Goal: Task Accomplishment & Management: Manage account settings

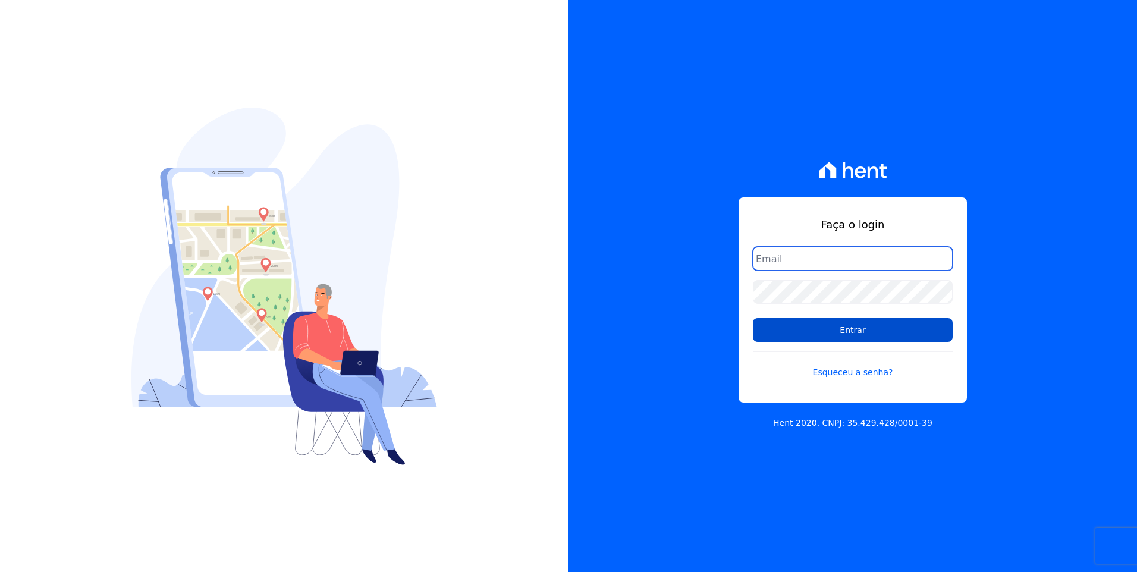
type input "moendasecopark2@gmail.com"
click at [861, 332] on input "Entrar" at bounding box center [853, 330] width 200 height 24
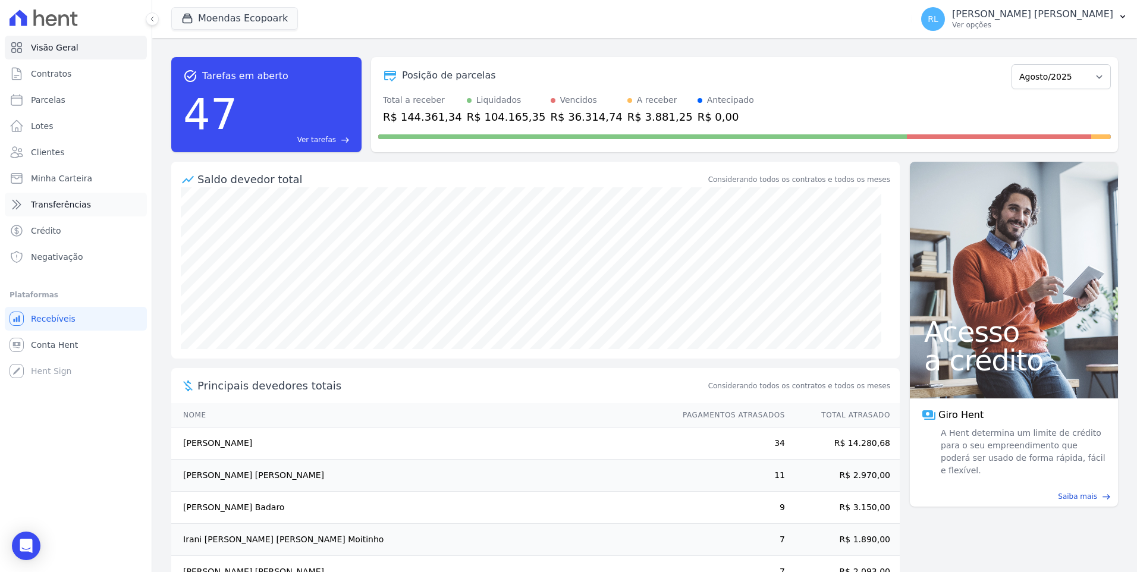
click at [86, 203] on link "Transferências" at bounding box center [76, 205] width 142 height 24
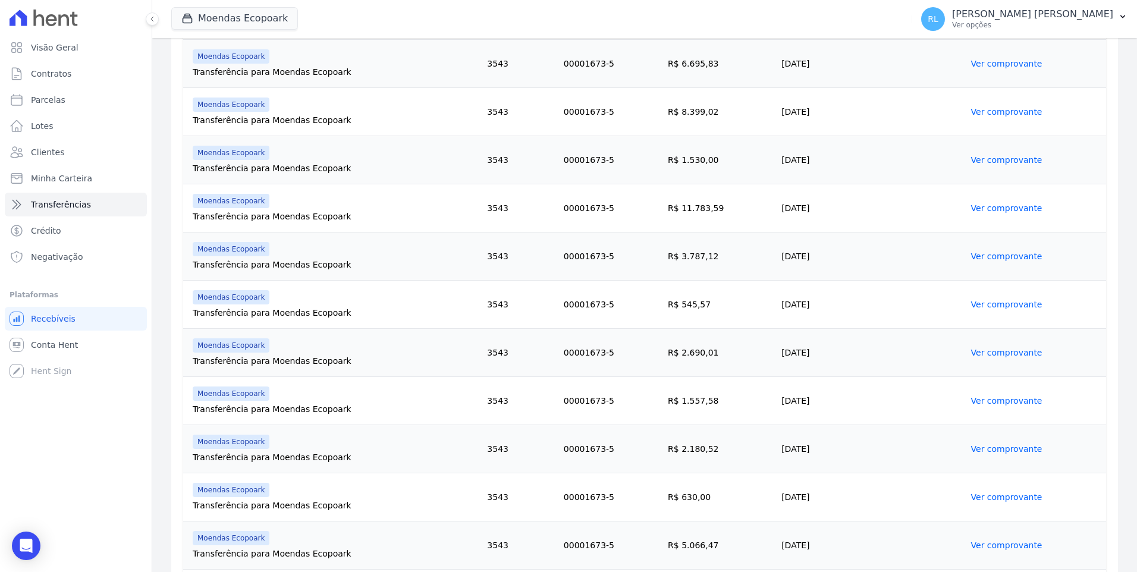
scroll to position [645, 0]
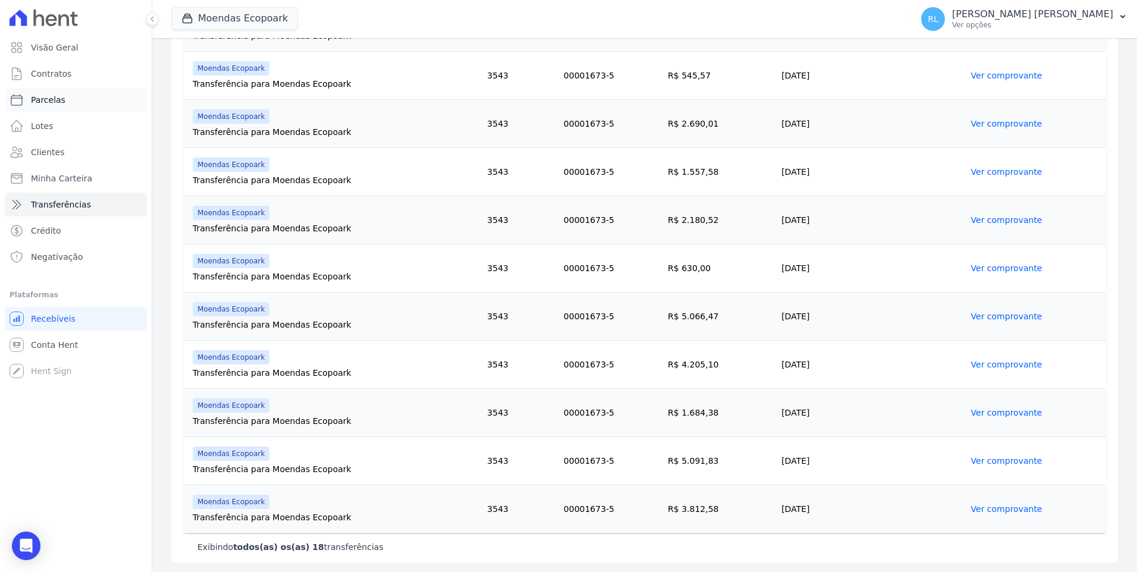
click at [55, 95] on span "Parcelas" at bounding box center [48, 100] width 34 height 12
select select
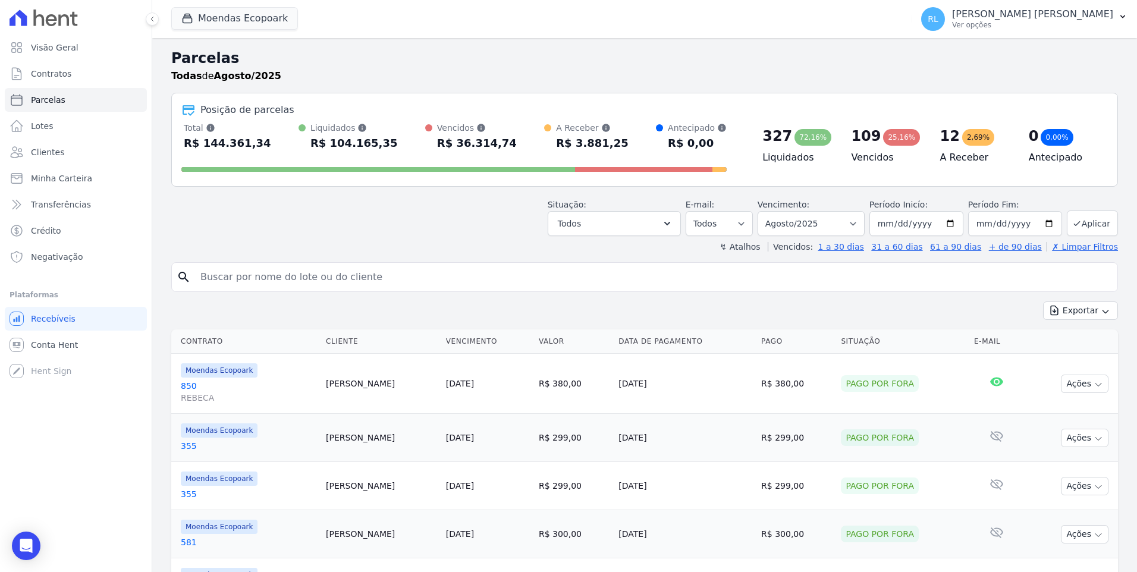
click at [304, 280] on input "search" at bounding box center [652, 277] width 919 height 24
type input "ademil"
select select
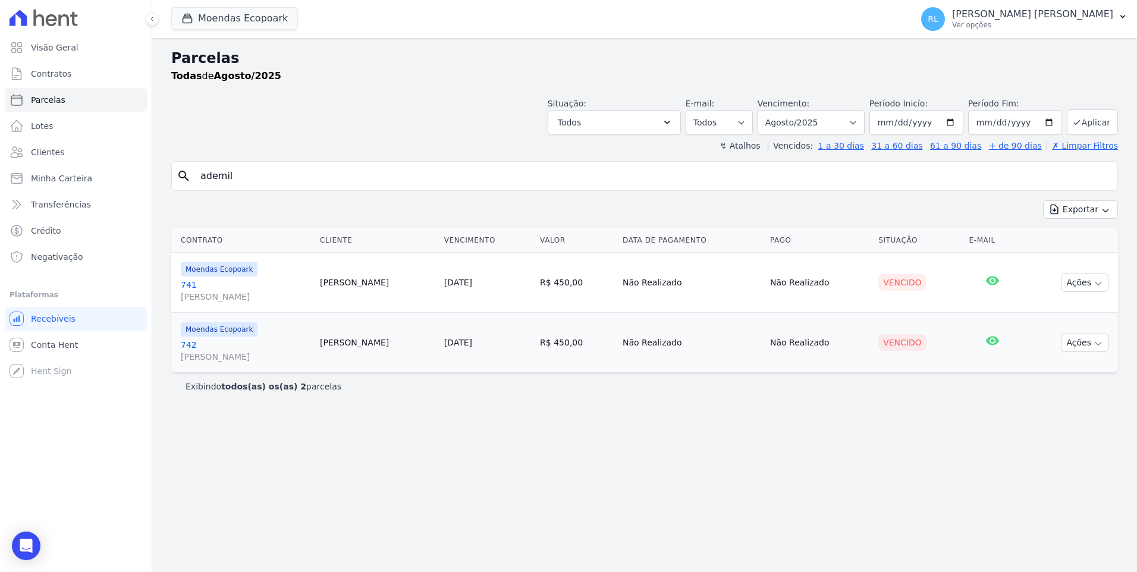
click at [193, 285] on link "741 [PERSON_NAME]" at bounding box center [246, 291] width 130 height 24
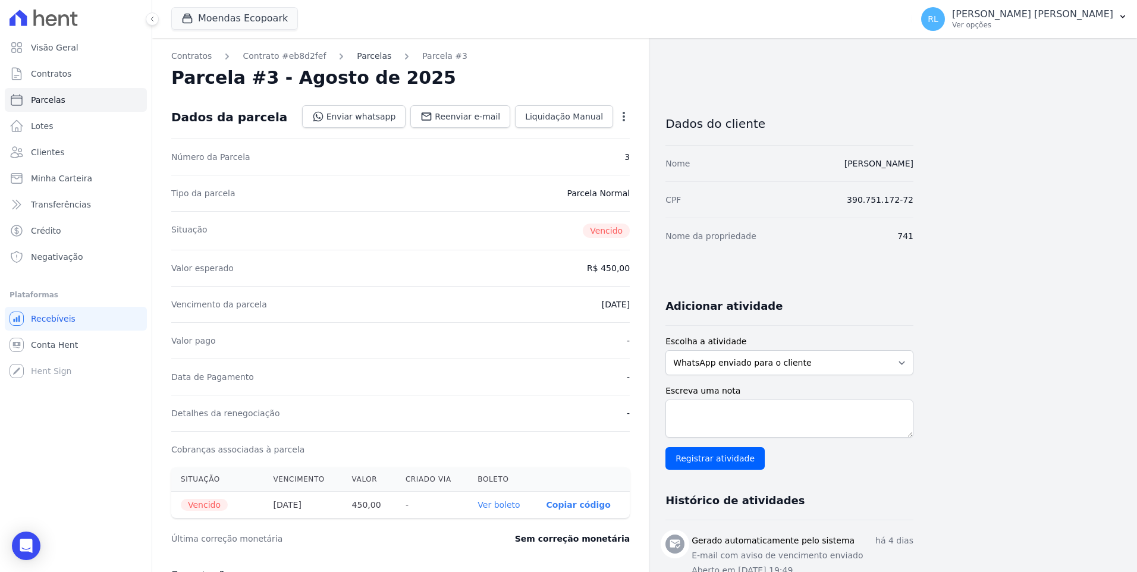
click at [363, 58] on link "Parcelas" at bounding box center [374, 56] width 34 height 12
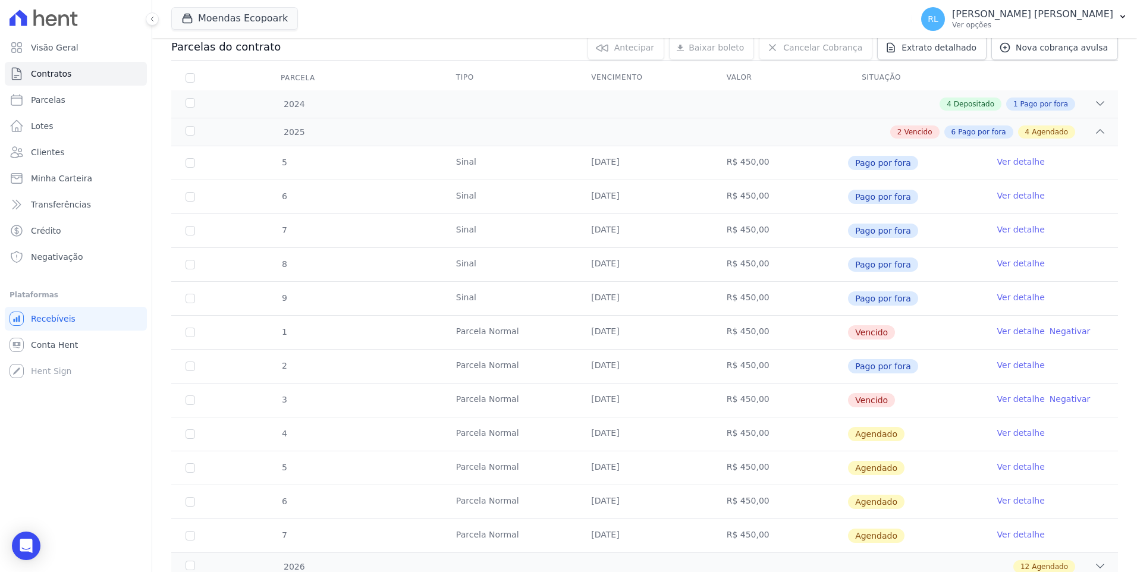
scroll to position [178, 0]
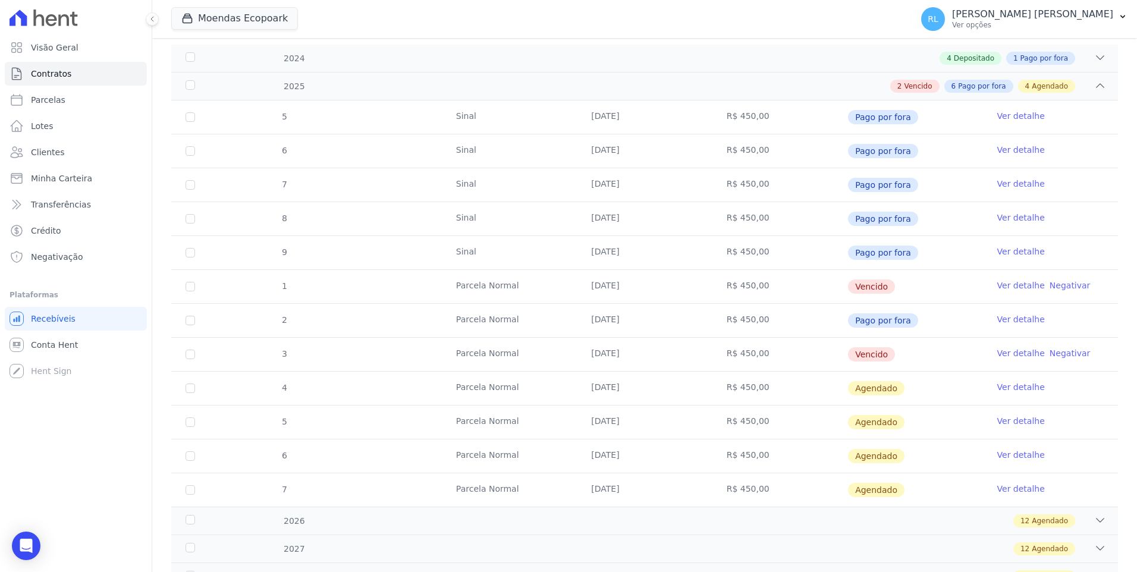
click at [1000, 287] on link "Ver detalhe" at bounding box center [1021, 286] width 48 height 12
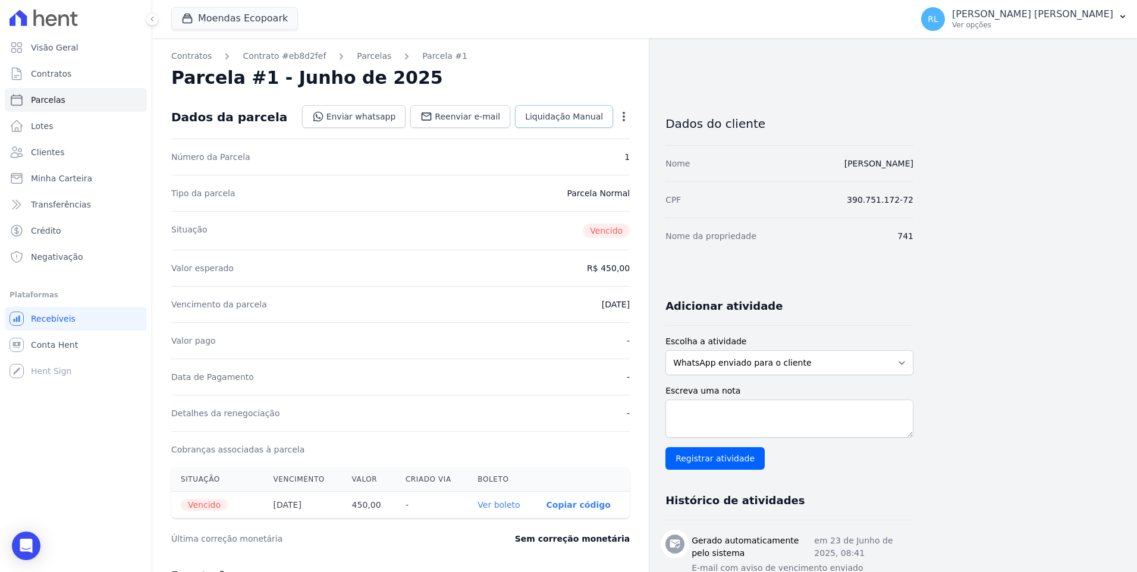
click at [553, 112] on span "Liquidação Manual" at bounding box center [564, 117] width 78 height 12
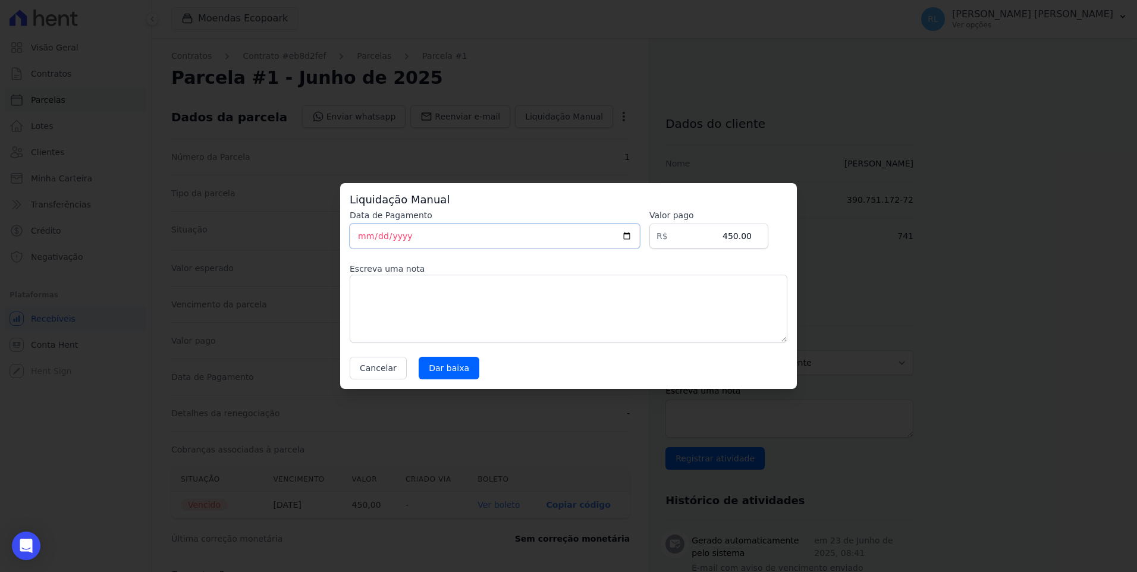
click at [364, 236] on input "[DATE]" at bounding box center [495, 236] width 290 height 25
type input "[DATE]"
click at [387, 287] on textarea at bounding box center [569, 309] width 438 height 68
type textarea "pix"
click at [440, 371] on input "Dar baixa" at bounding box center [449, 368] width 61 height 23
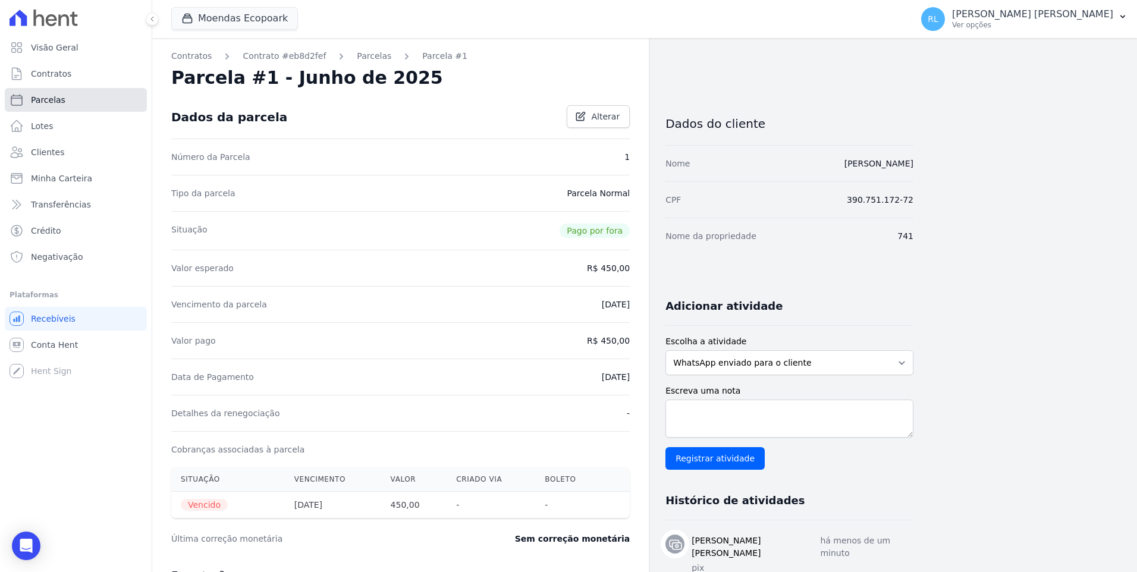
click at [71, 102] on link "Parcelas" at bounding box center [76, 100] width 142 height 24
select select
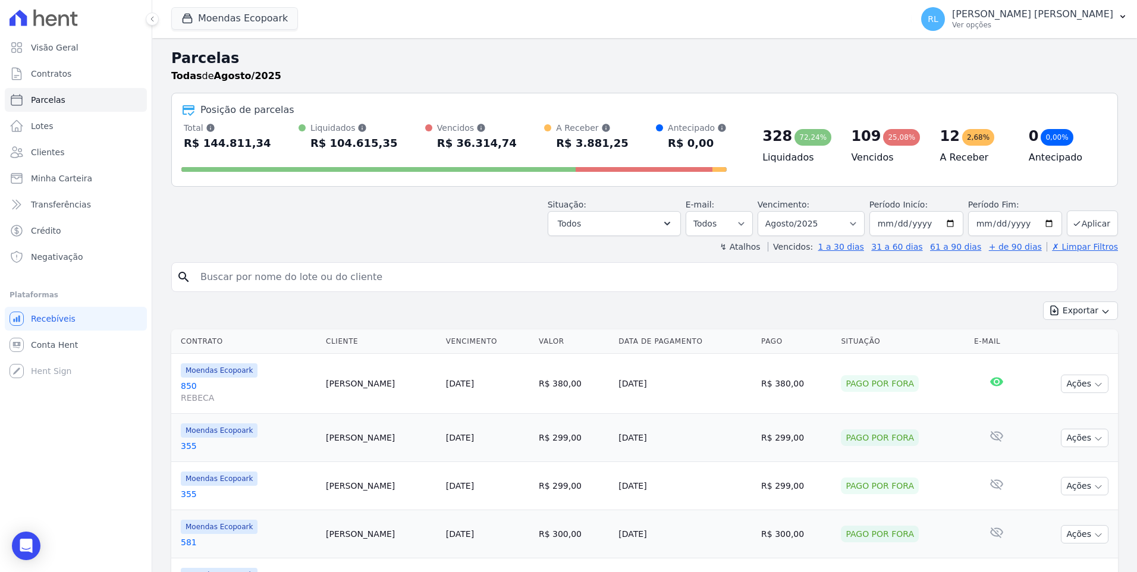
drag, startPoint x: 291, startPoint y: 289, endPoint x: 293, endPoint y: 282, distance: 7.2
click at [291, 290] on div "search" at bounding box center [644, 277] width 947 height 30
click at [294, 280] on input "search" at bounding box center [652, 277] width 919 height 24
type input "742"
select select
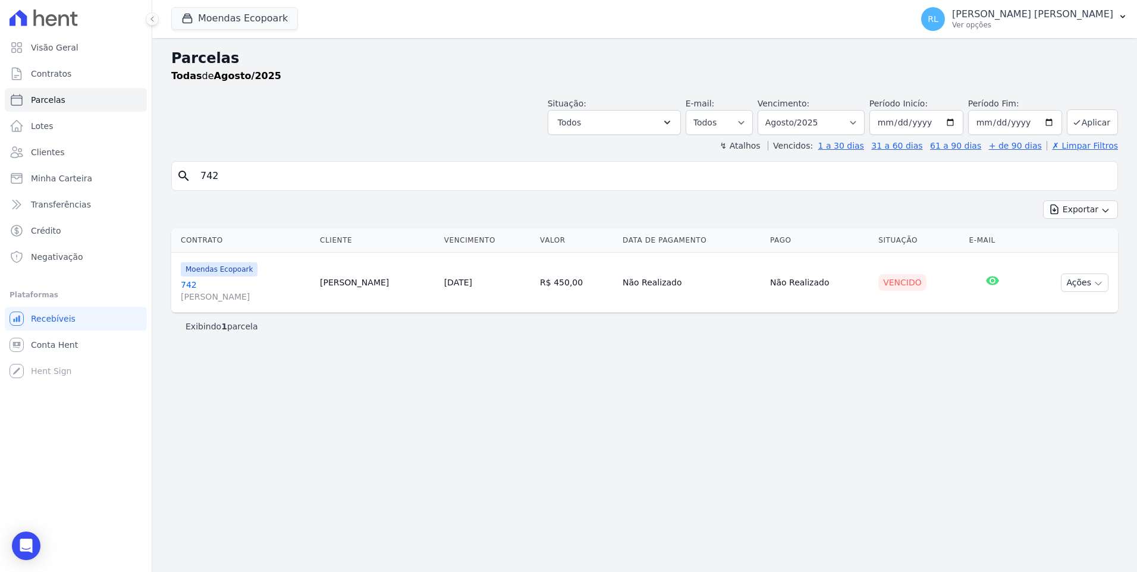
click at [189, 287] on link "742 [PERSON_NAME]" at bounding box center [246, 291] width 130 height 24
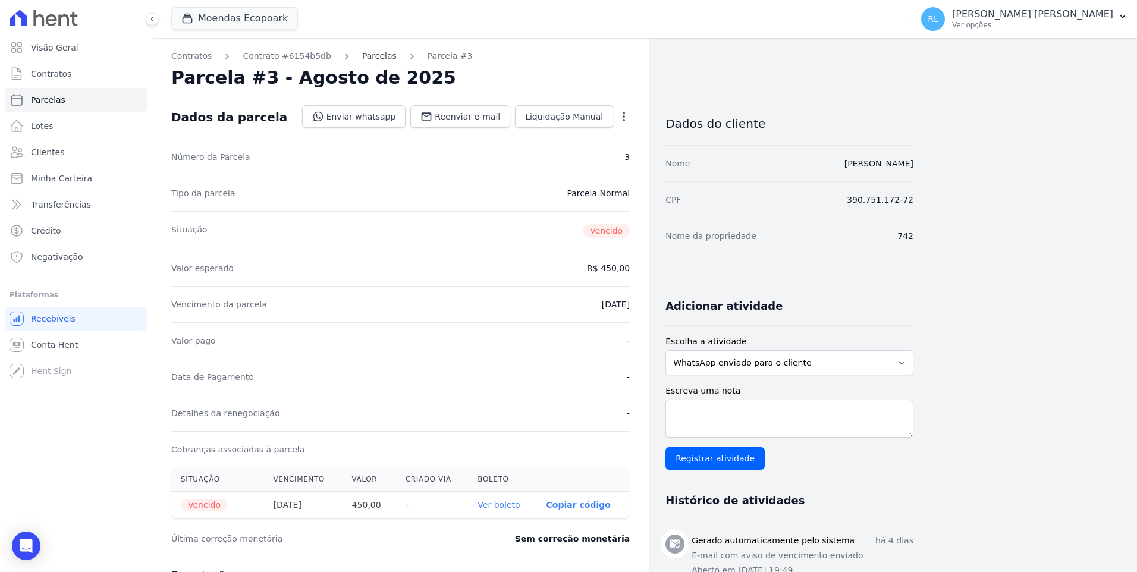
click at [362, 58] on link "Parcelas" at bounding box center [379, 56] width 34 height 12
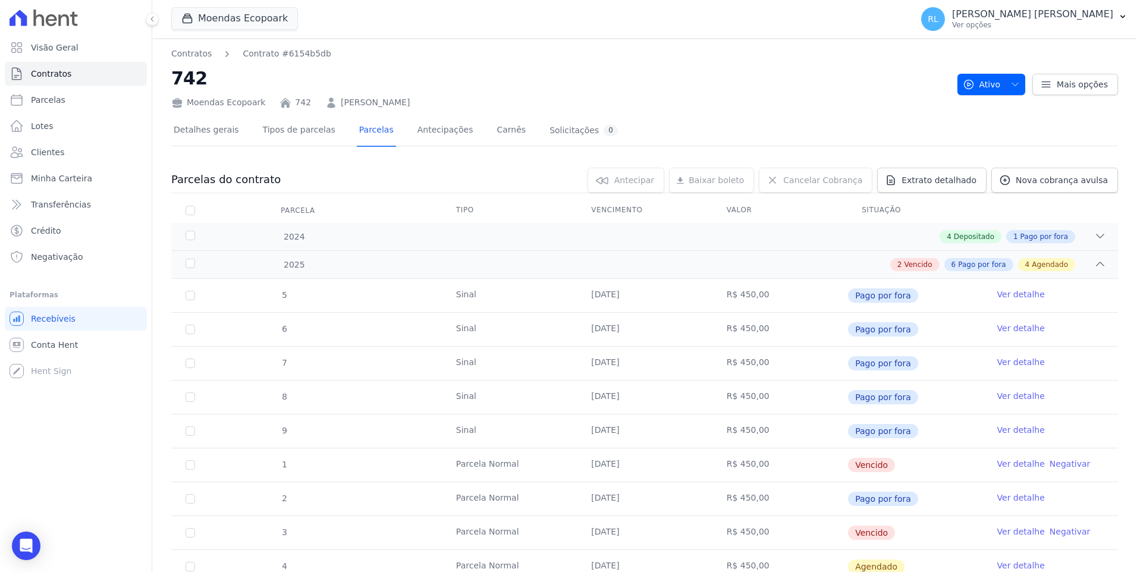
click at [1001, 461] on link "Ver detalhe" at bounding box center [1021, 464] width 48 height 12
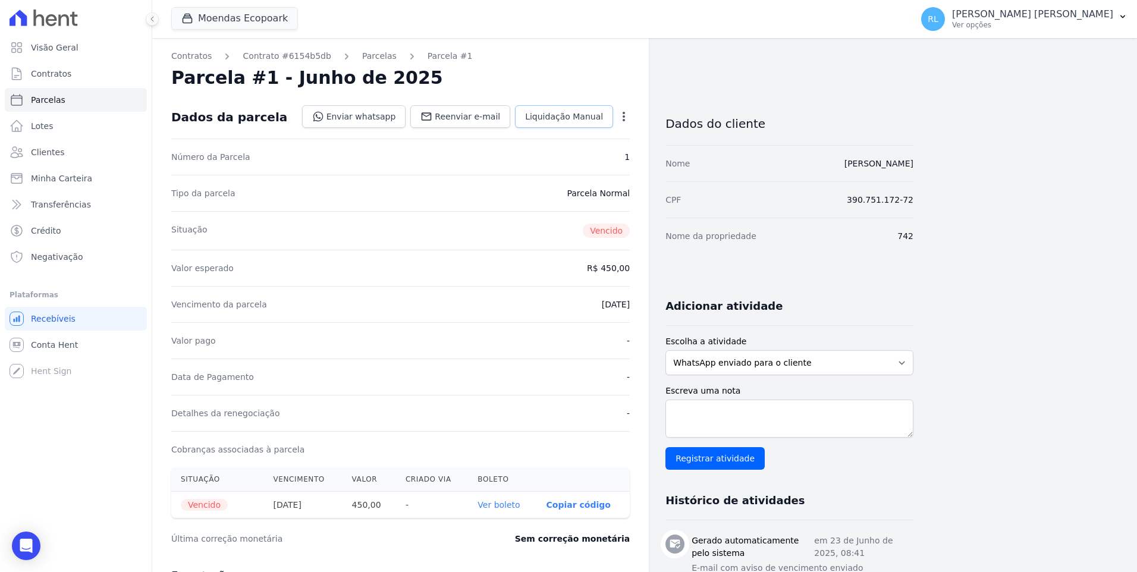
click at [573, 124] on link "Liquidação Manual" at bounding box center [564, 116] width 98 height 23
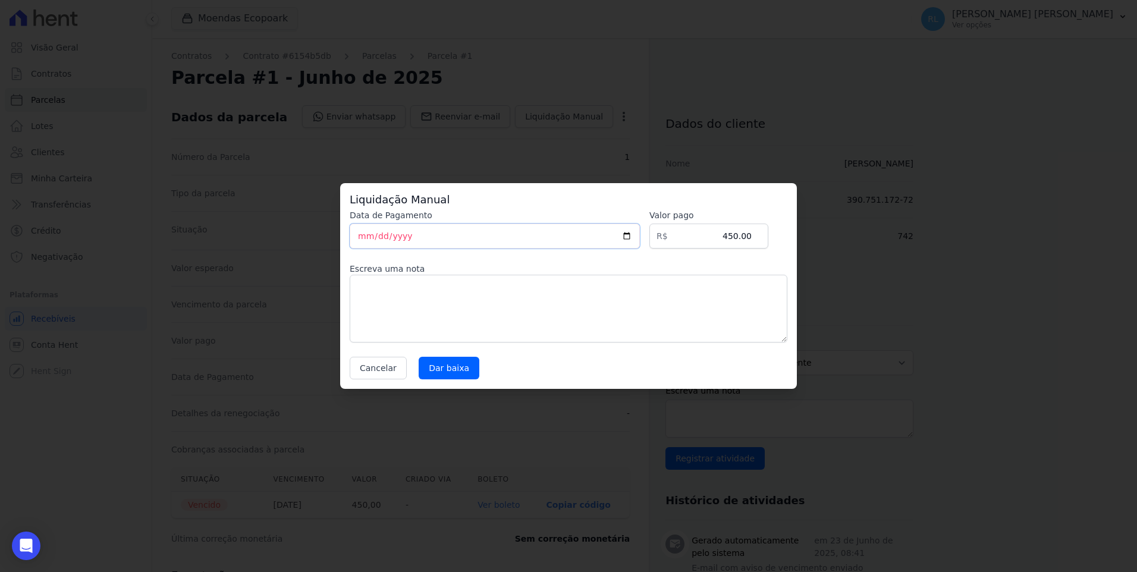
click at [363, 237] on input "[DATE]" at bounding box center [495, 236] width 290 height 25
type input "[DATE]"
click at [362, 278] on textarea at bounding box center [569, 309] width 438 height 68
type textarea "pix"
click at [438, 372] on input "Dar baixa" at bounding box center [449, 368] width 61 height 23
